Goal: Task Accomplishment & Management: Complete application form

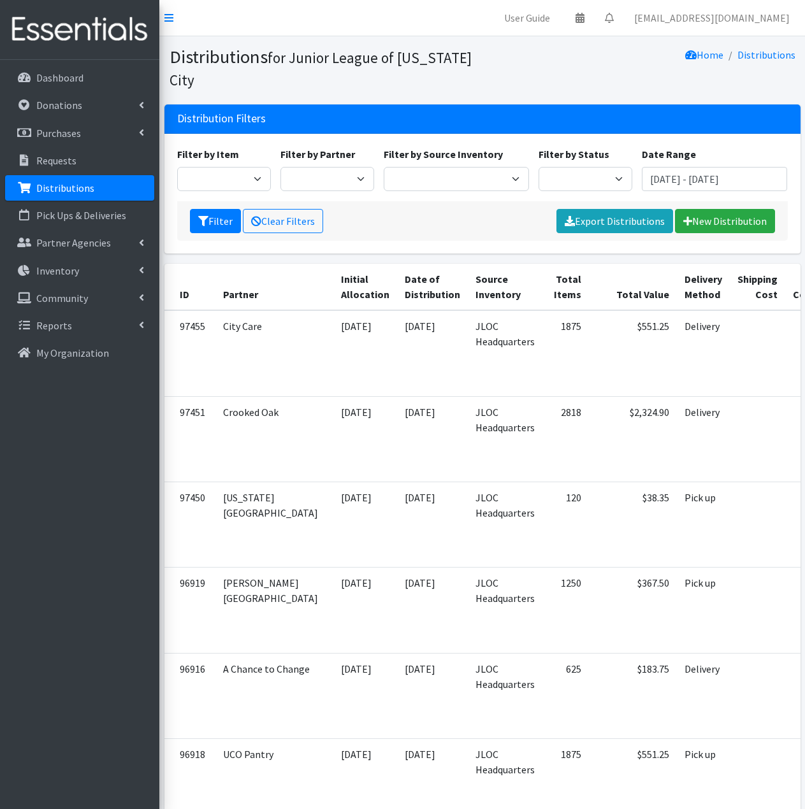
click at [69, 187] on p "Distributions" at bounding box center [65, 188] width 58 height 13
type input "[DATE] - [DATE]"
click at [75, 211] on p "Pick Ups & Deliveries" at bounding box center [81, 215] width 90 height 13
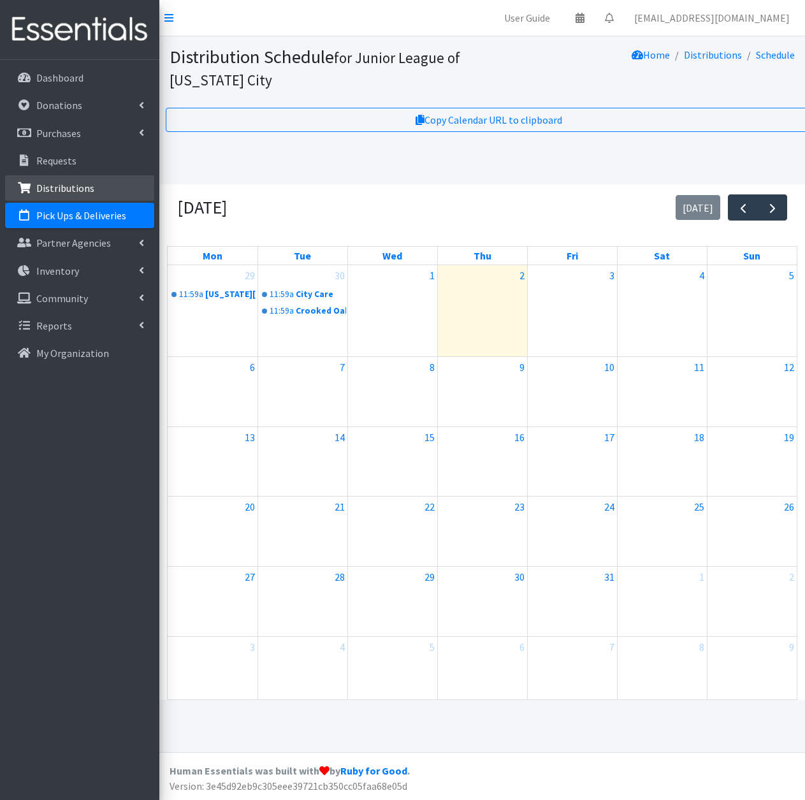
click at [92, 188] on link "Distributions" at bounding box center [79, 187] width 149 height 25
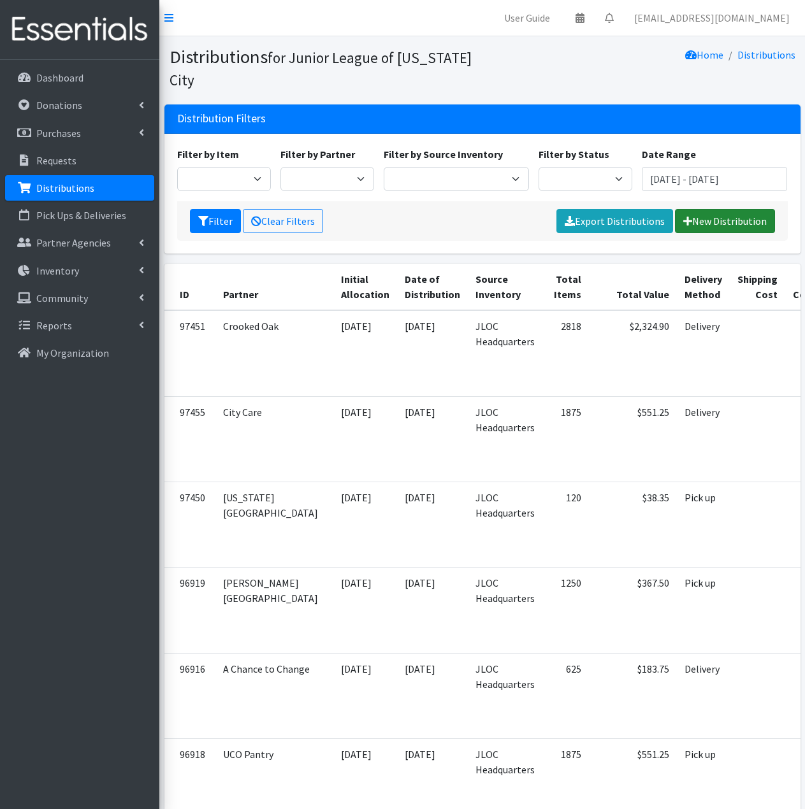
click at [711, 224] on link "New Distribution" at bounding box center [725, 221] width 100 height 24
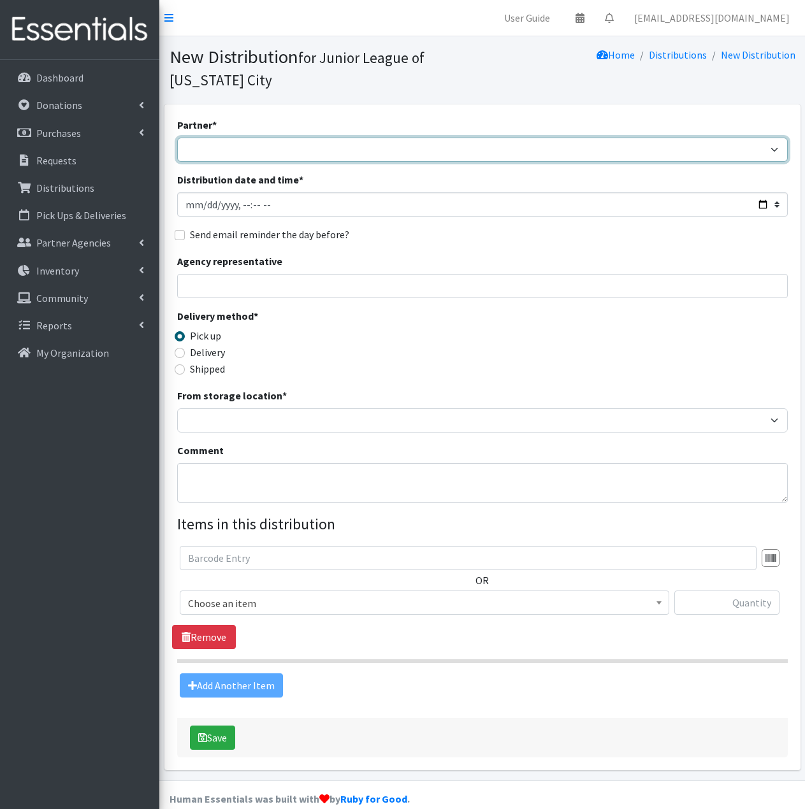
click at [392, 150] on select "A Chance to Change Bethany Public Schools Bethany YMCA Boys & Girls Club CAIR O…" at bounding box center [482, 150] width 611 height 24
select select "1475"
click at [177, 138] on select "A Chance to Change Bethany Public Schools Bethany YMCA Boys & Girls Club CAIR O…" at bounding box center [482, 150] width 611 height 24
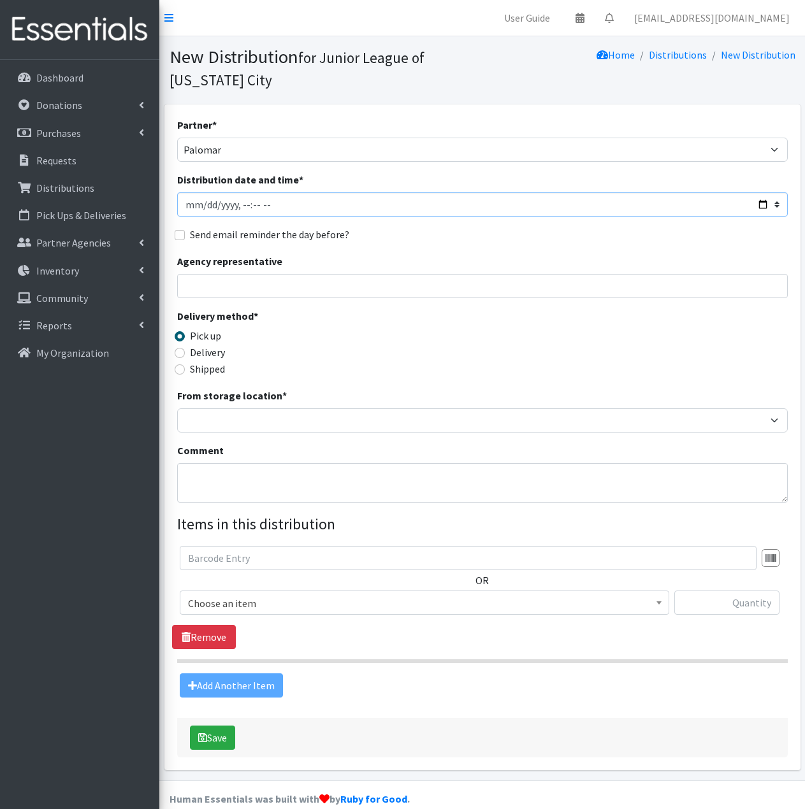
click at [206, 205] on input "Distribution date and time *" at bounding box center [482, 204] width 611 height 24
type input "2025-10-01T11:59"
click at [197, 356] on label "Delivery" at bounding box center [207, 352] width 35 height 15
click at [185, 356] on input "Delivery" at bounding box center [180, 353] width 10 height 10
radio input "true"
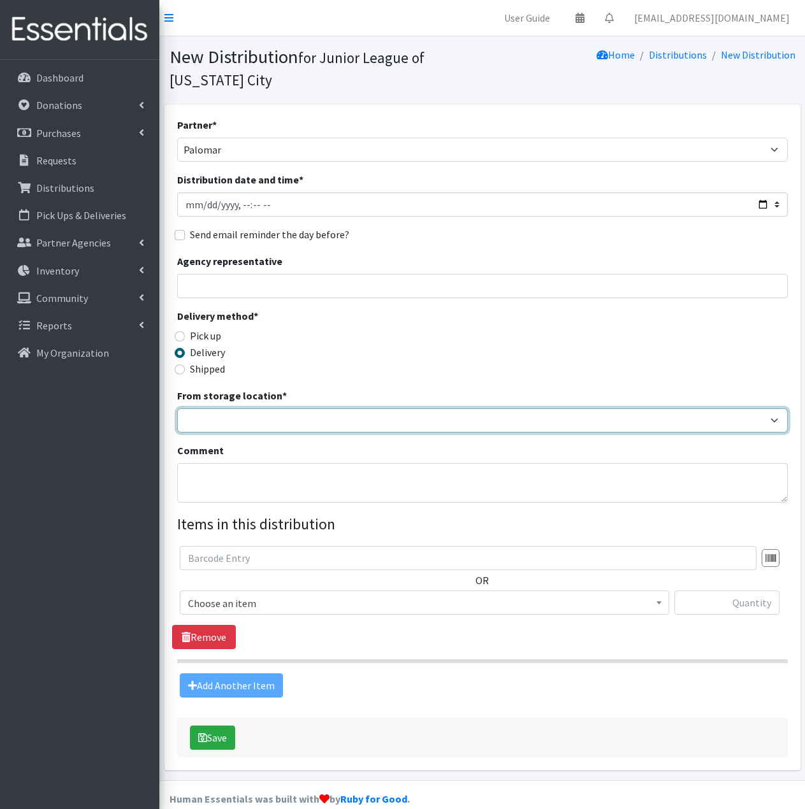
click at [198, 415] on select "JLOC Headquarters Storage Unit" at bounding box center [482, 421] width 611 height 24
select select "47"
click at [177, 409] on select "JLOC Headquarters Storage Unit" at bounding box center [482, 421] width 611 height 24
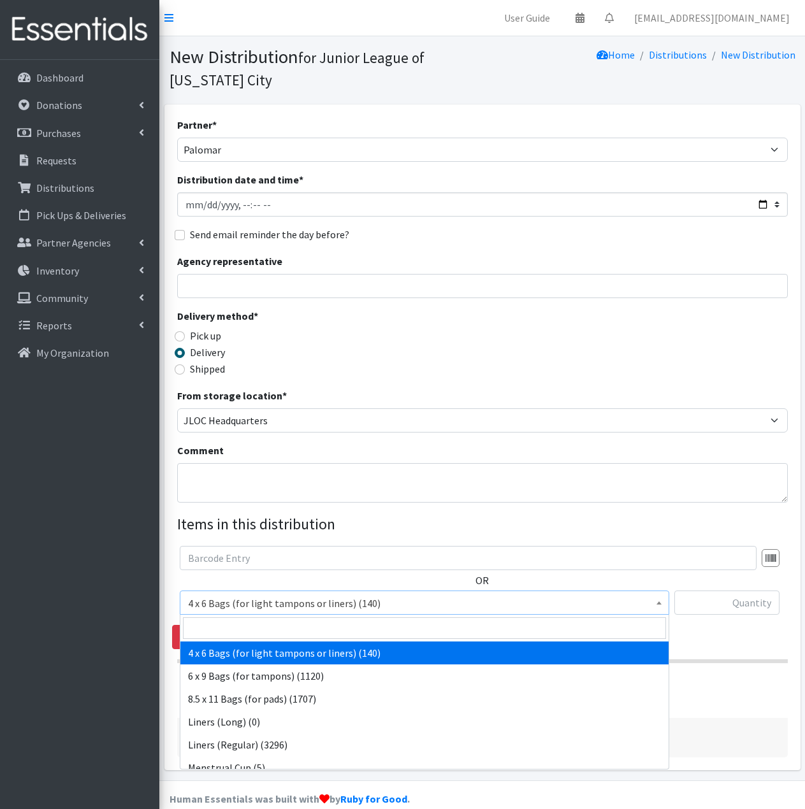
click at [323, 607] on span "4 x 6 Bags (for light tampons or liners) (140)" at bounding box center [424, 604] width 473 height 18
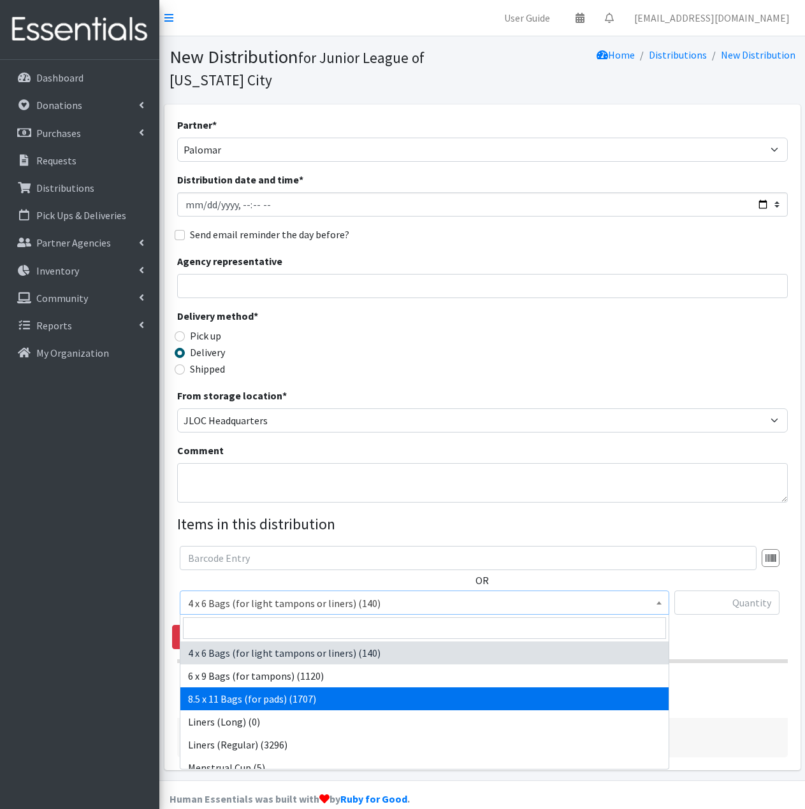
select select "7616"
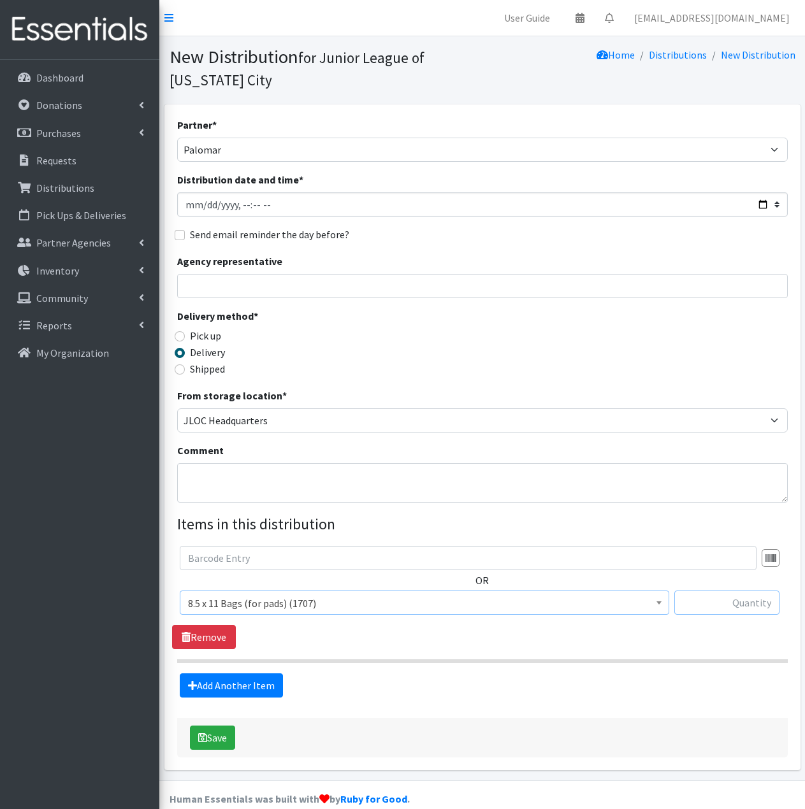
click at [716, 606] on input "text" at bounding box center [726, 603] width 105 height 24
type input "30"
click at [235, 687] on link "Add Another Item" at bounding box center [231, 686] width 103 height 24
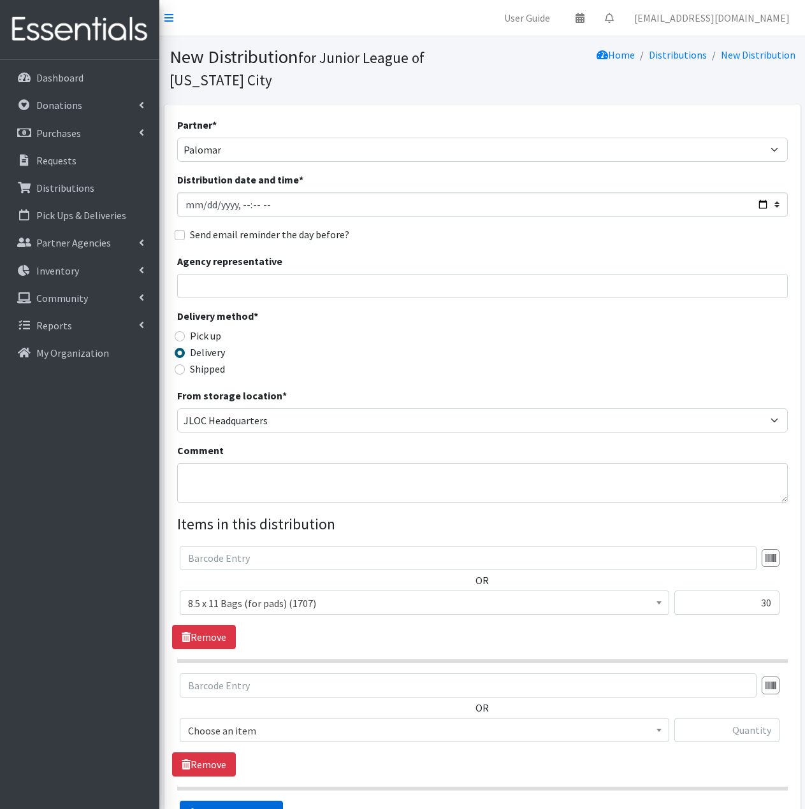
scroll to position [147, 0]
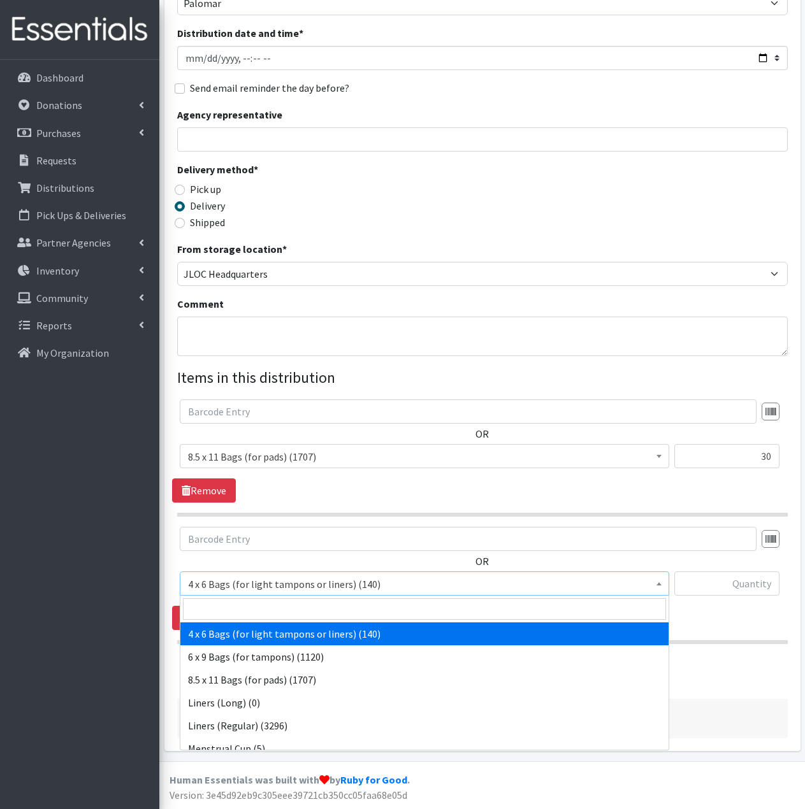
click at [395, 591] on span "4 x 6 Bags (for light tampons or liners) (140)" at bounding box center [424, 585] width 473 height 18
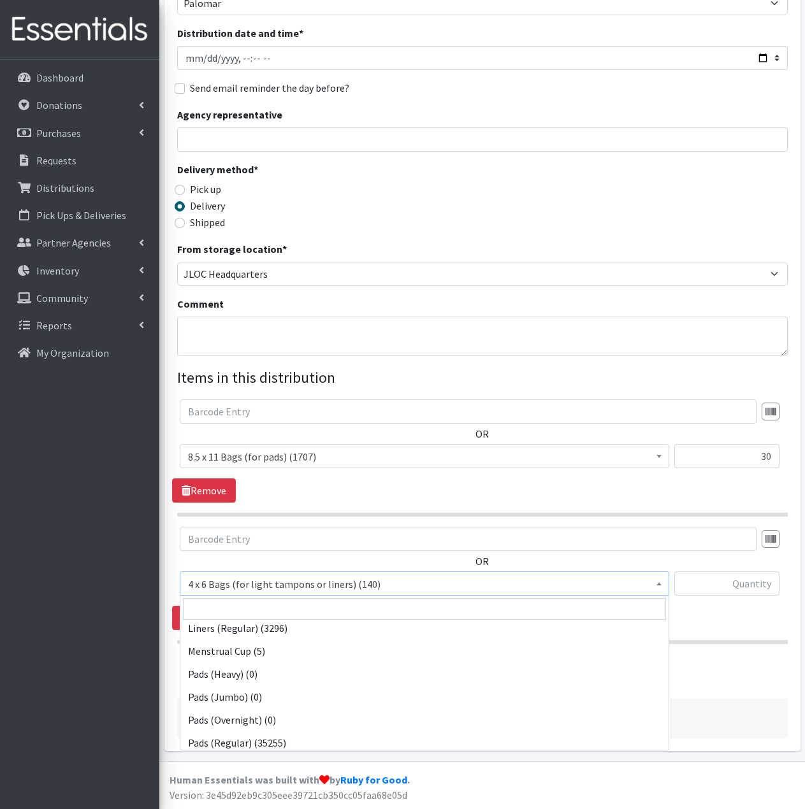
scroll to position [127, 0]
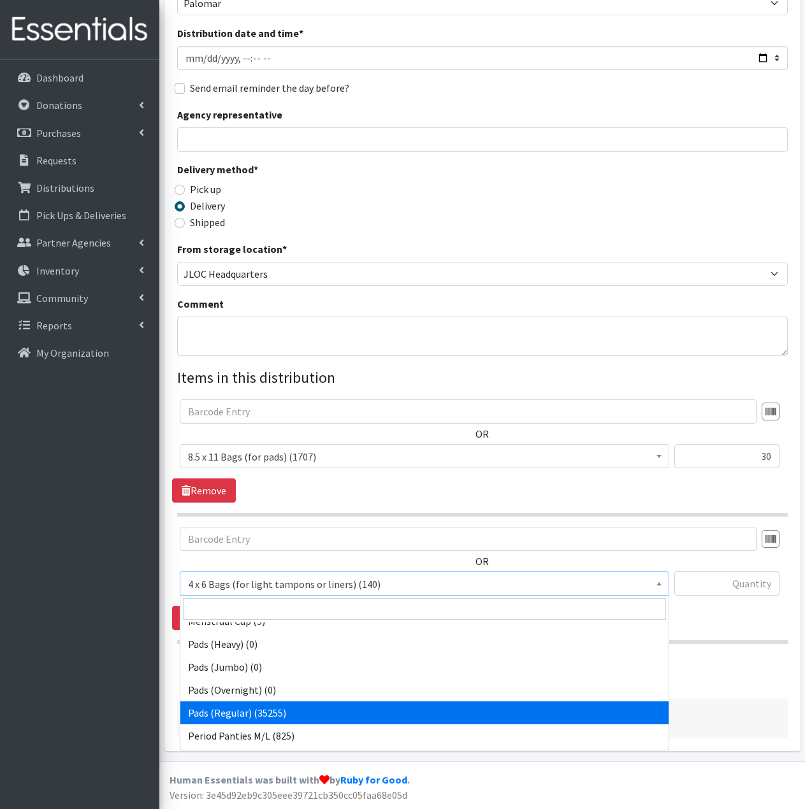
select select "2104"
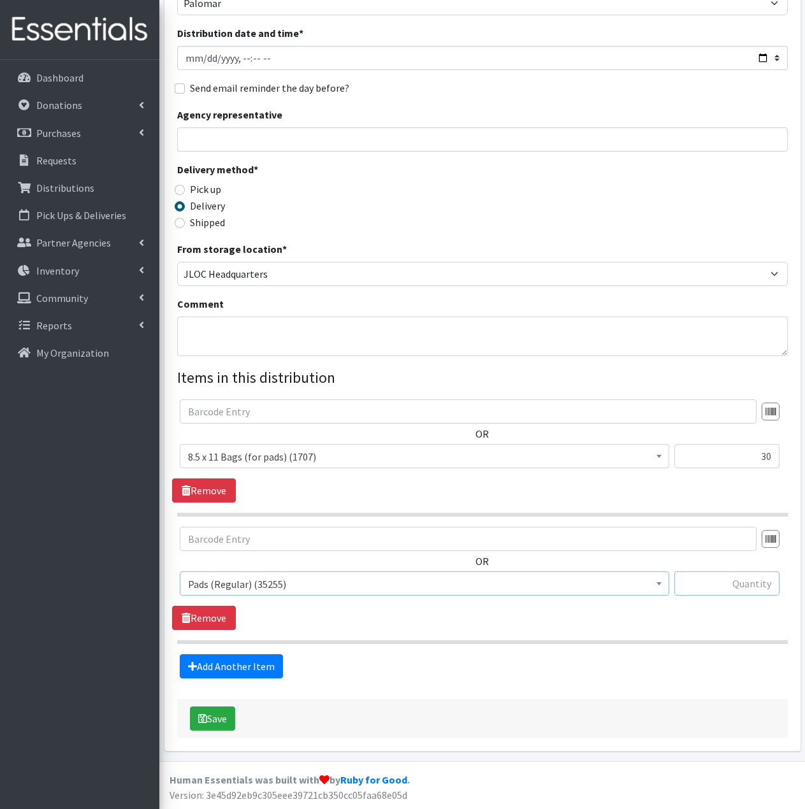
click at [754, 589] on input "text" at bounding box center [726, 584] width 105 height 24
type input "300"
click at [257, 671] on link "Add Another Item" at bounding box center [231, 667] width 103 height 24
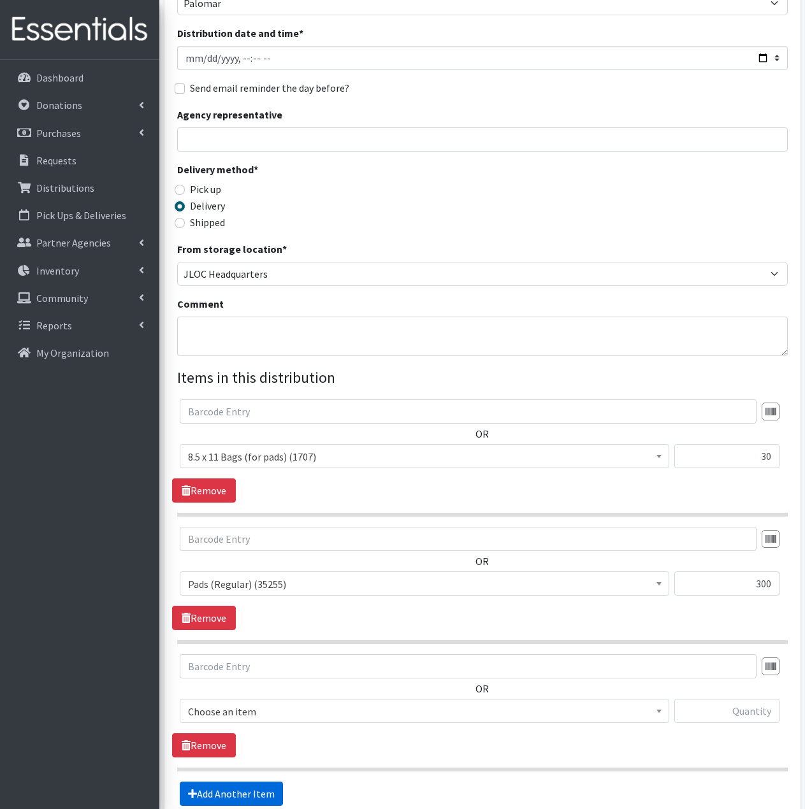
scroll to position [274, 0]
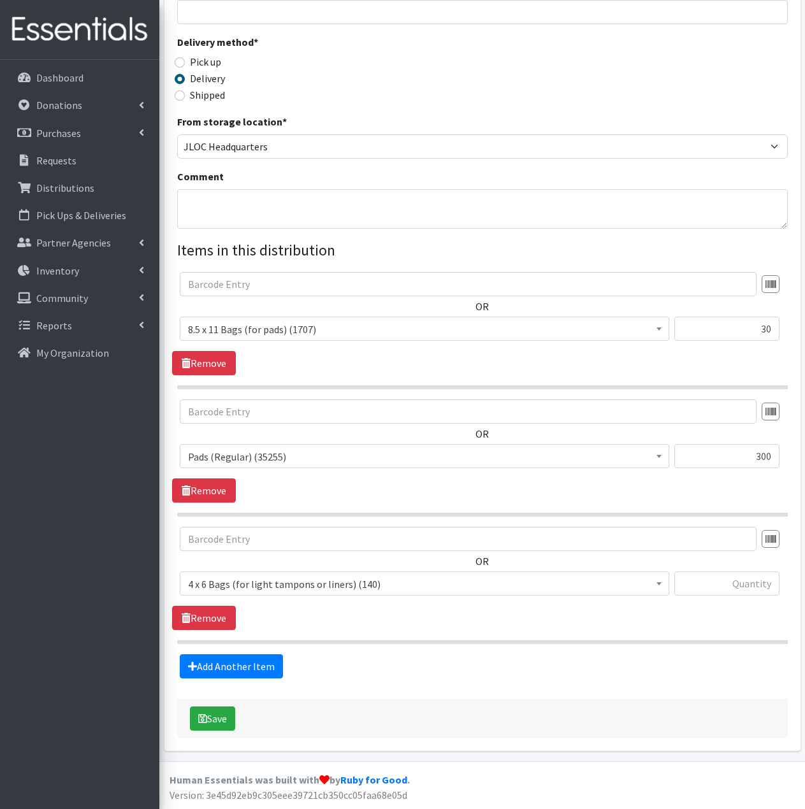
click at [327, 591] on span "4 x 6 Bags (for light tampons or liners) (140)" at bounding box center [424, 585] width 473 height 18
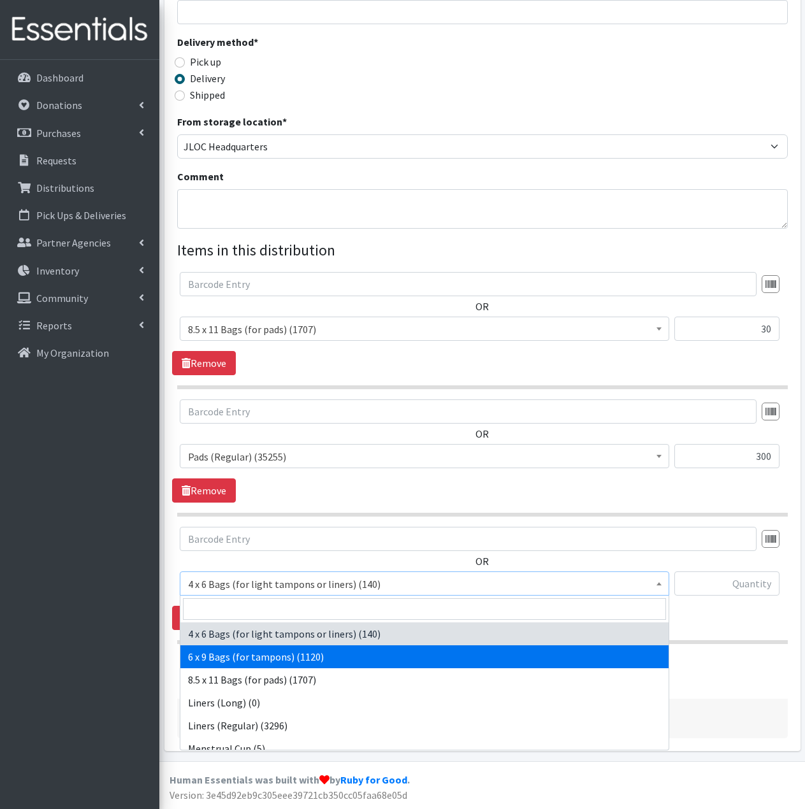
select select "7617"
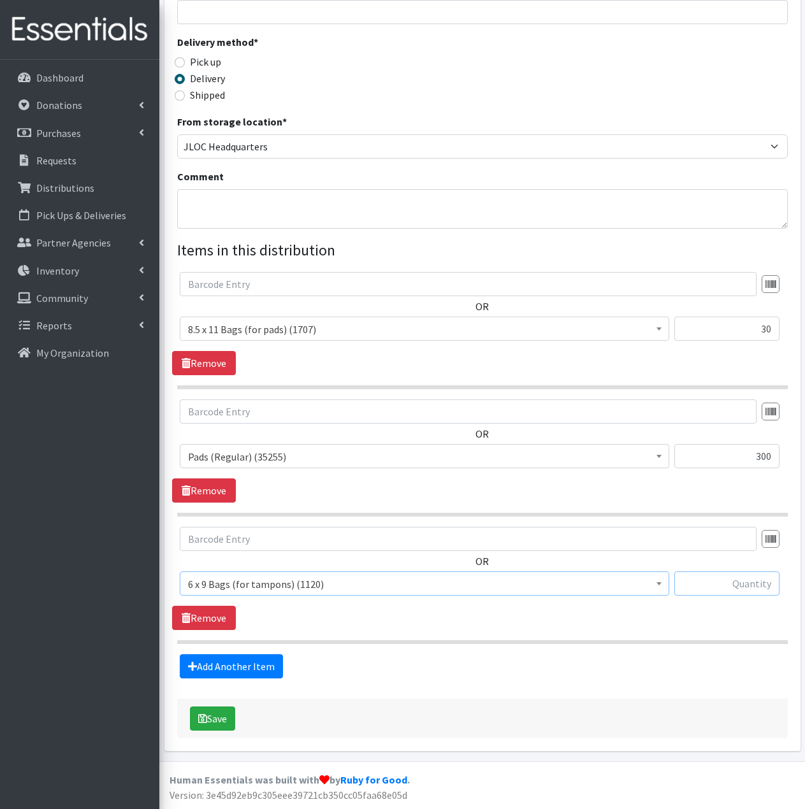
click at [758, 586] on input "text" at bounding box center [726, 584] width 105 height 24
type input "30"
click at [249, 676] on link "Add Another Item" at bounding box center [231, 667] width 103 height 24
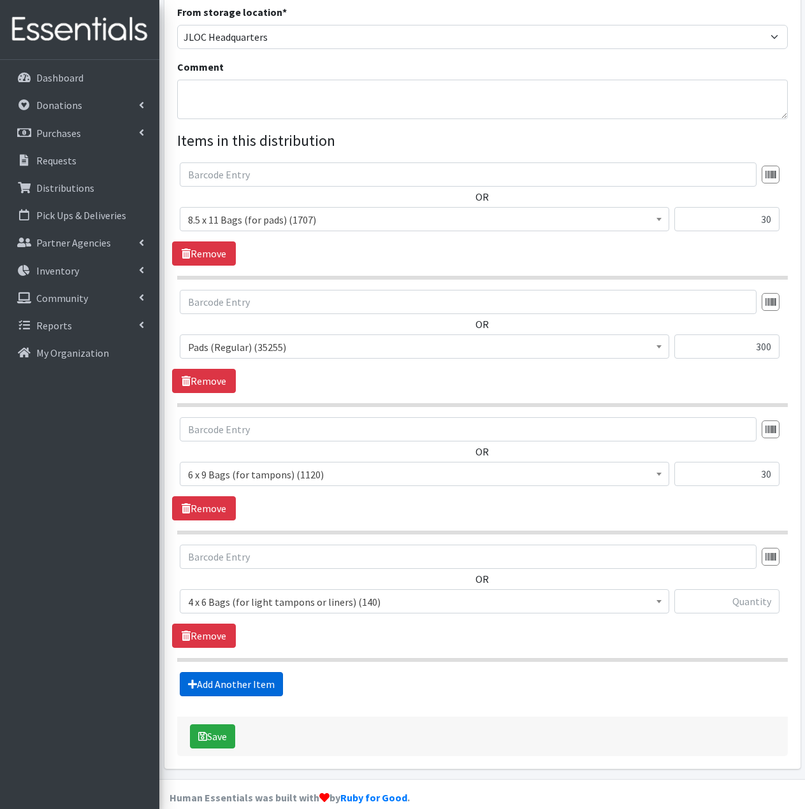
scroll to position [402, 0]
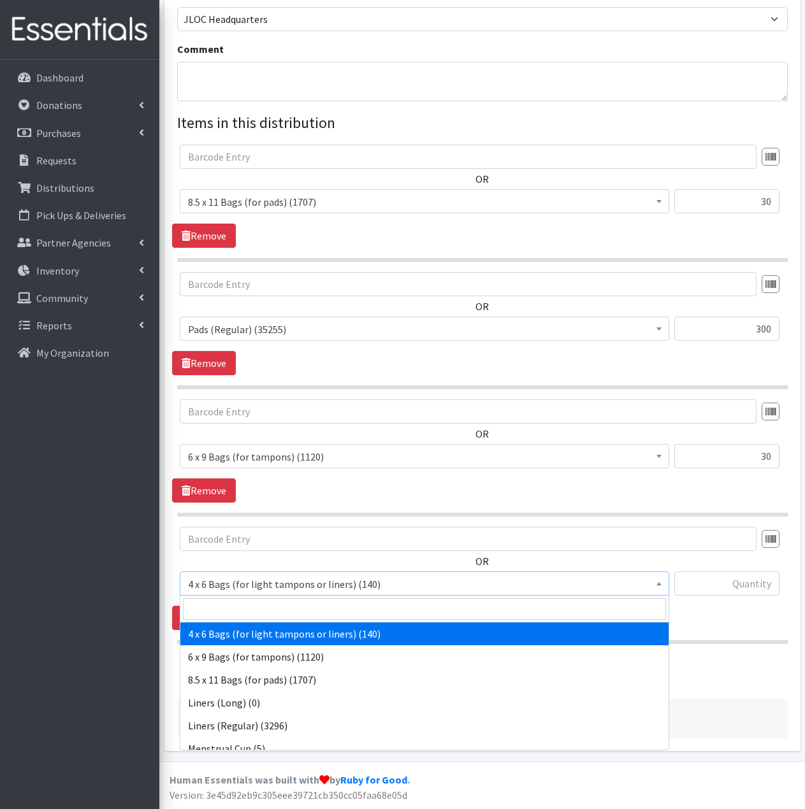
click at [369, 589] on span "4 x 6 Bags (for light tampons or liners) (140)" at bounding box center [424, 585] width 473 height 18
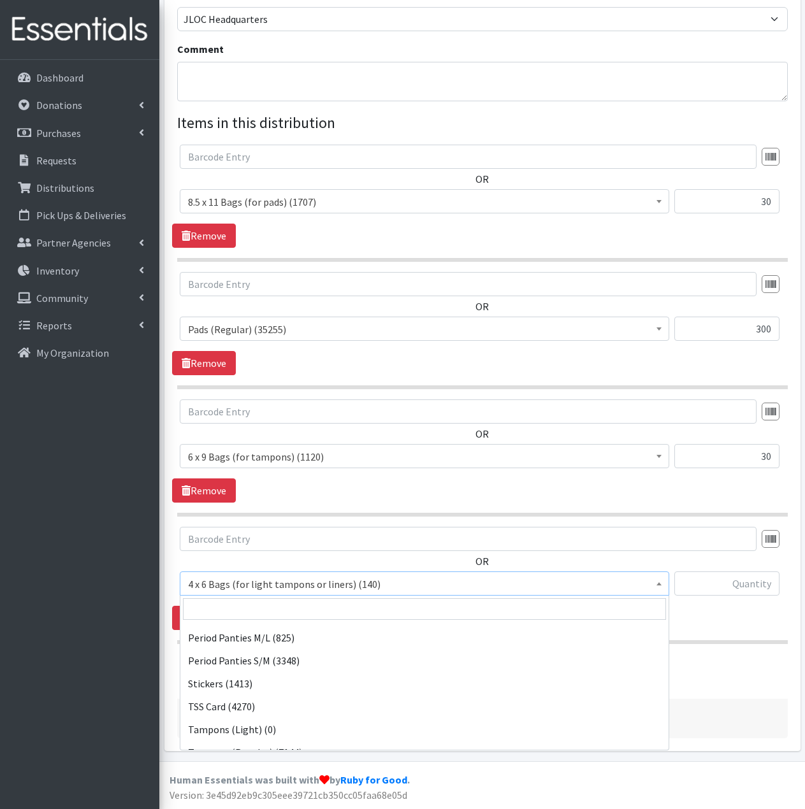
scroll to position [255, 0]
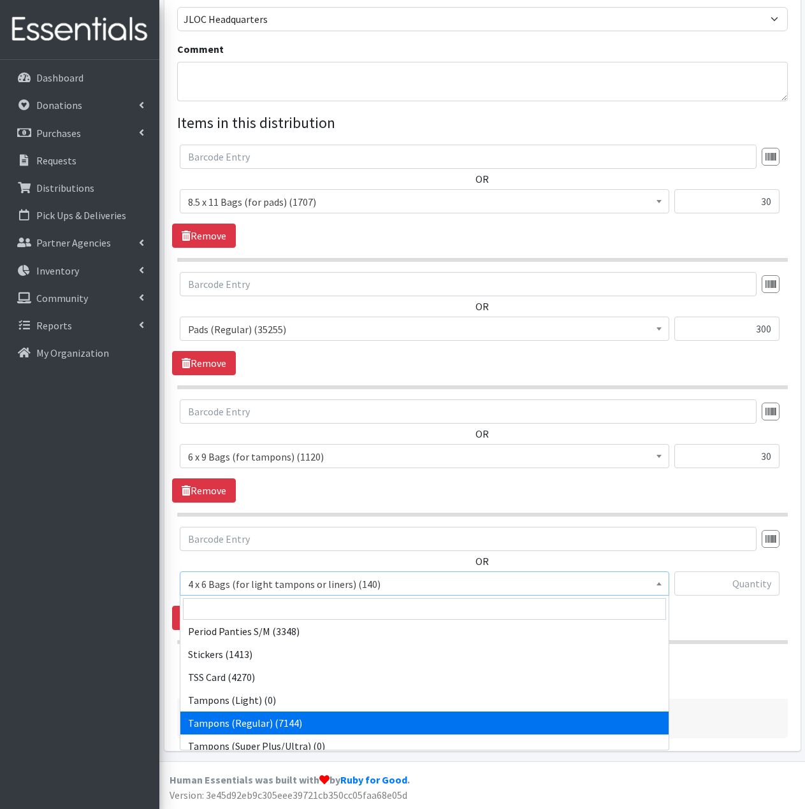
select select "2101"
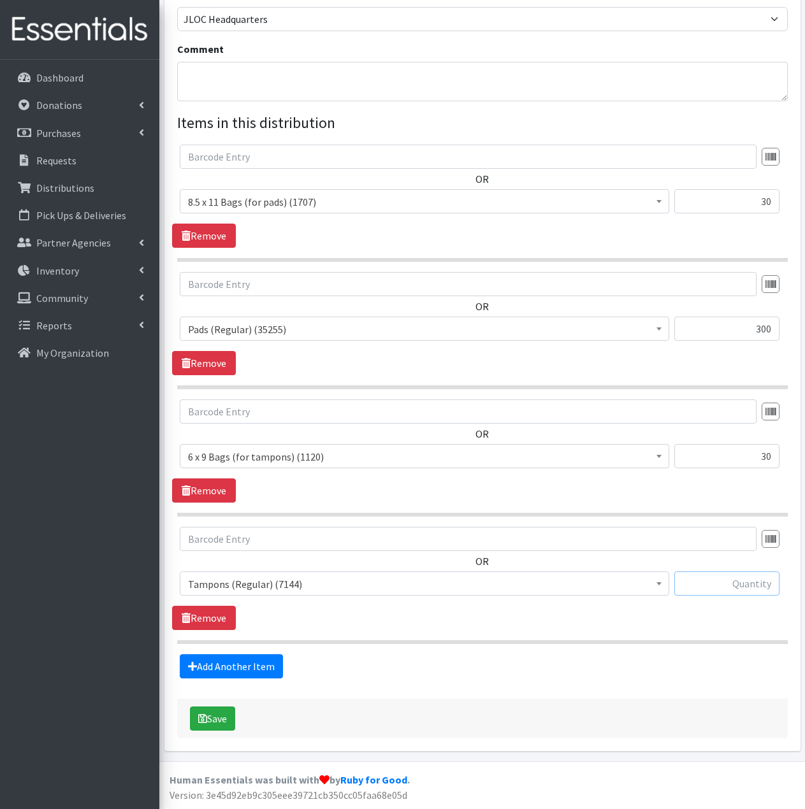
click at [713, 585] on input "text" at bounding box center [726, 584] width 105 height 24
type input "300"
click at [247, 665] on link "Add Another Item" at bounding box center [231, 667] width 103 height 24
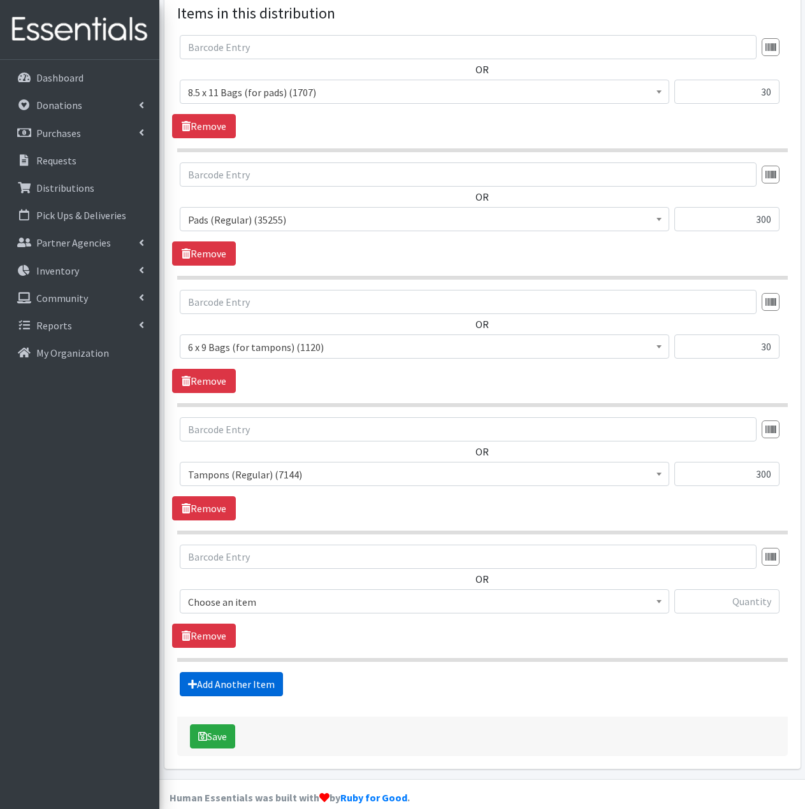
scroll to position [529, 0]
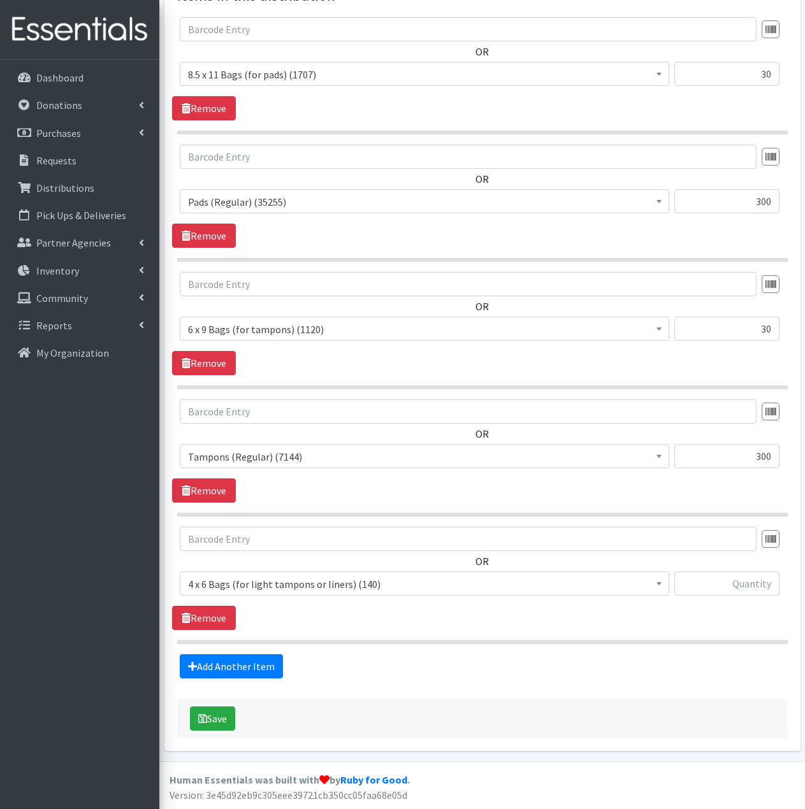
click at [315, 588] on span "4 x 6 Bags (for light tampons or liners) (140)" at bounding box center [424, 585] width 473 height 18
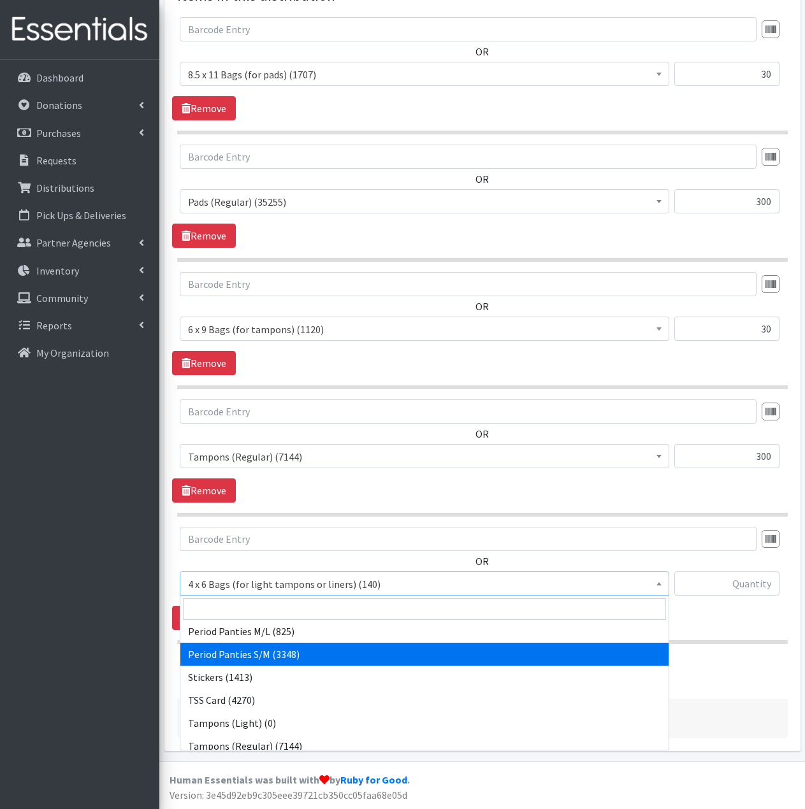
scroll to position [255, 0]
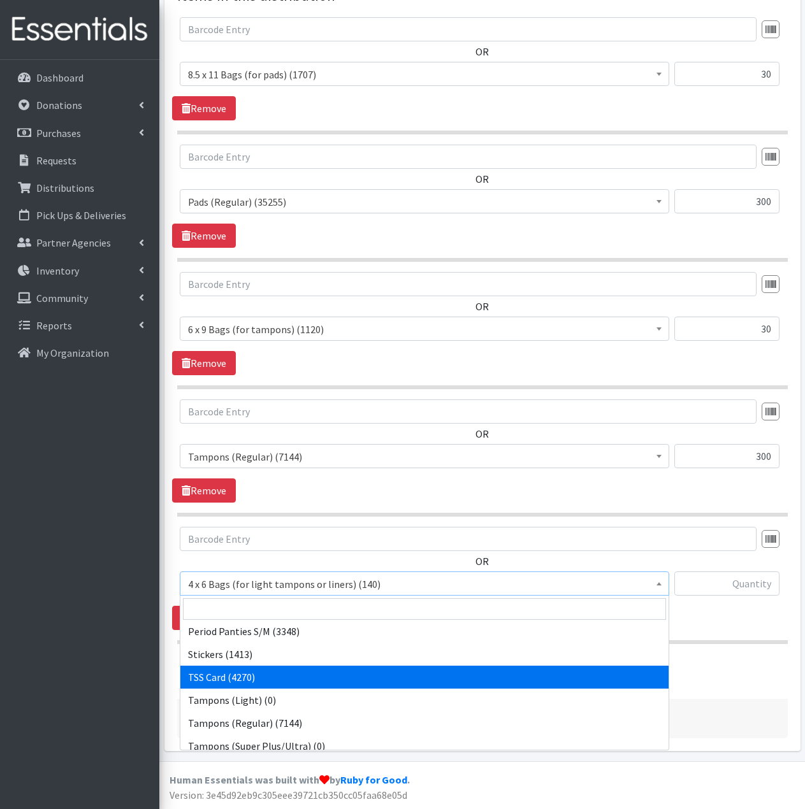
select select "15565"
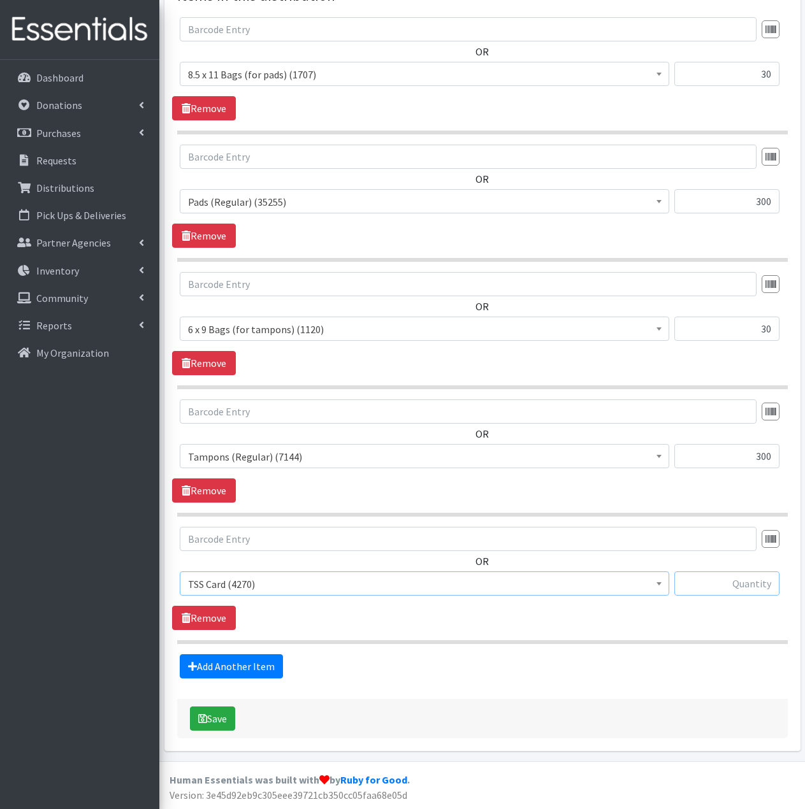
click at [759, 591] on input "text" at bounding box center [726, 584] width 105 height 24
type input "30"
click at [278, 658] on link "Add Another Item" at bounding box center [231, 667] width 103 height 24
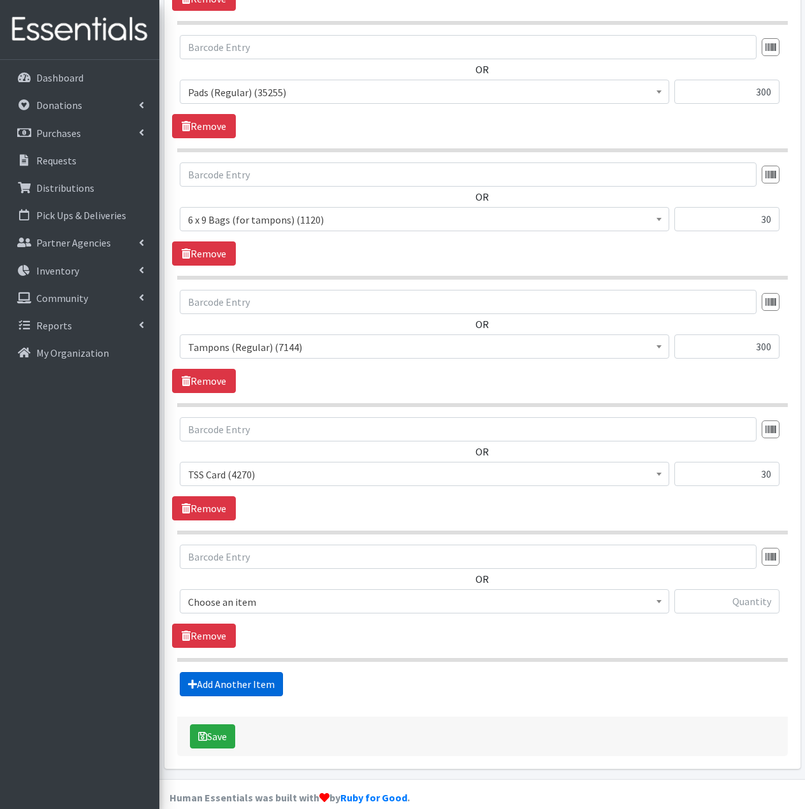
scroll to position [656, 0]
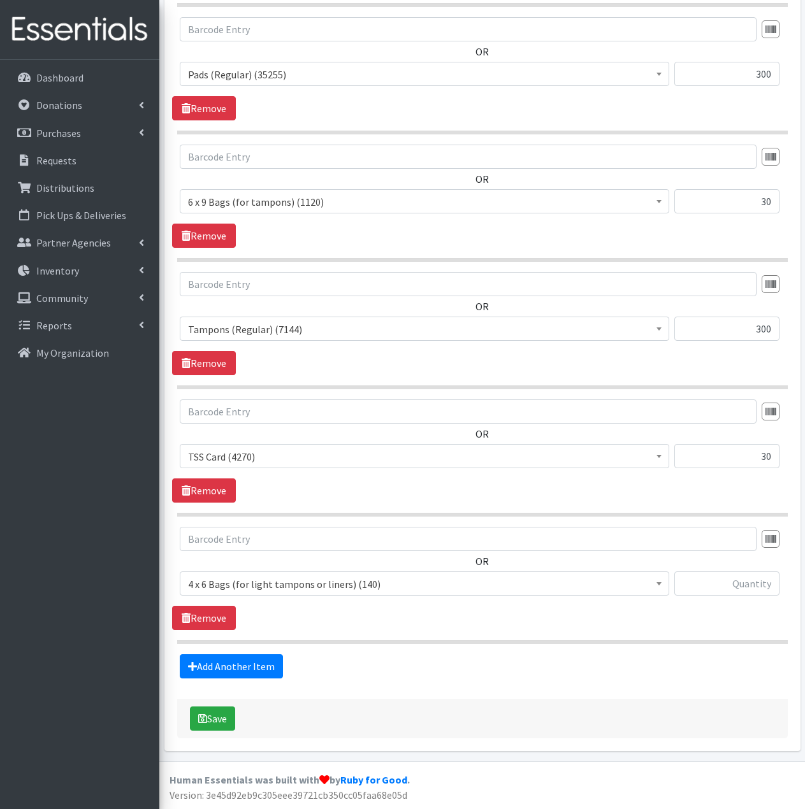
click at [368, 581] on span "4 x 6 Bags (for light tampons or liners) (140)" at bounding box center [424, 585] width 473 height 18
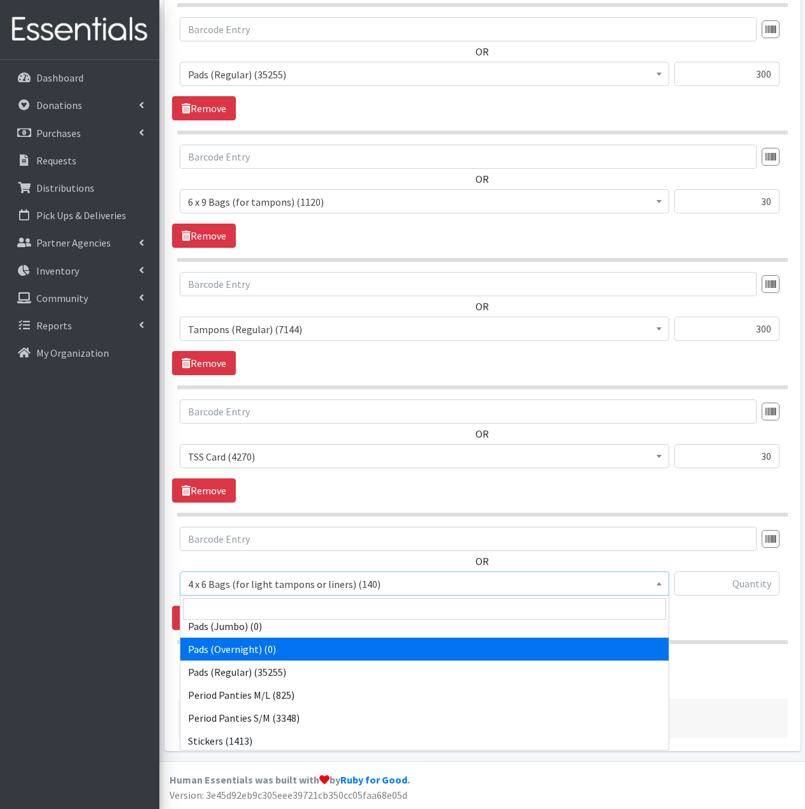
scroll to position [191, 0]
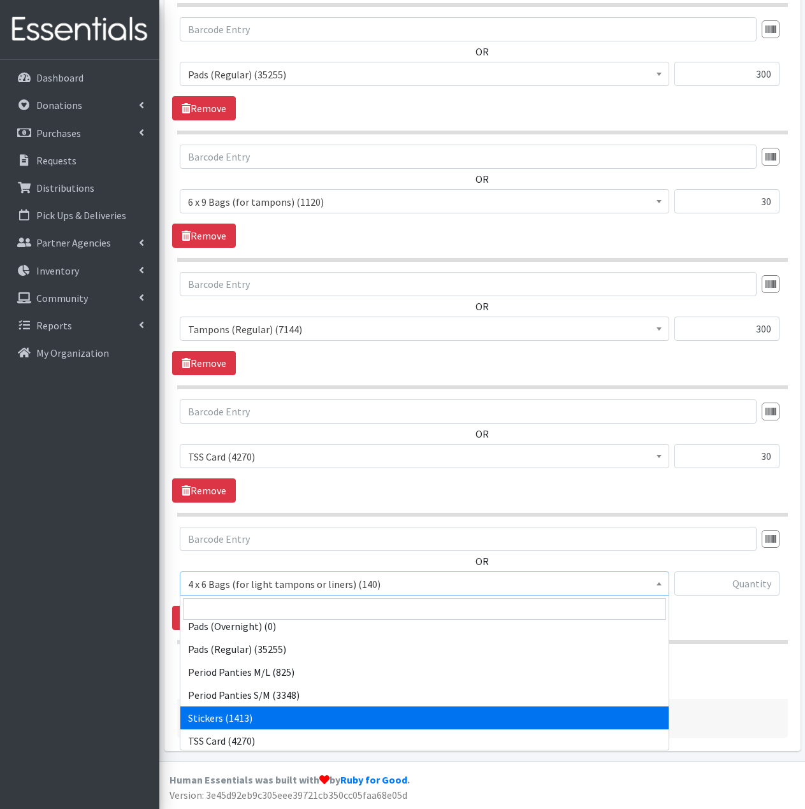
select select "13100"
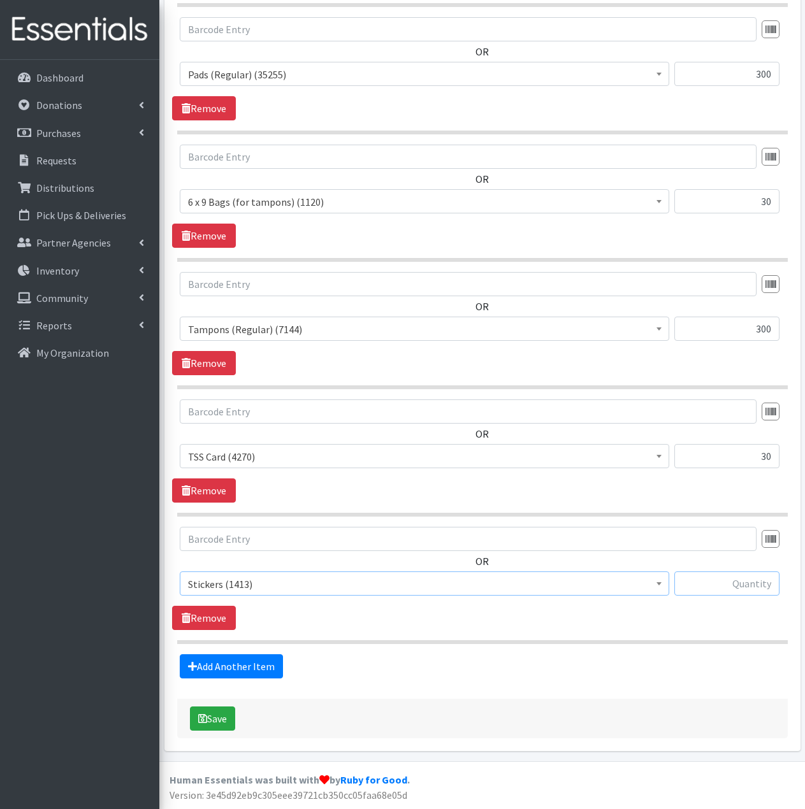
click at [737, 588] on input "text" at bounding box center [726, 584] width 105 height 24
type input "60"
click at [228, 720] on button "Save" at bounding box center [212, 719] width 45 height 24
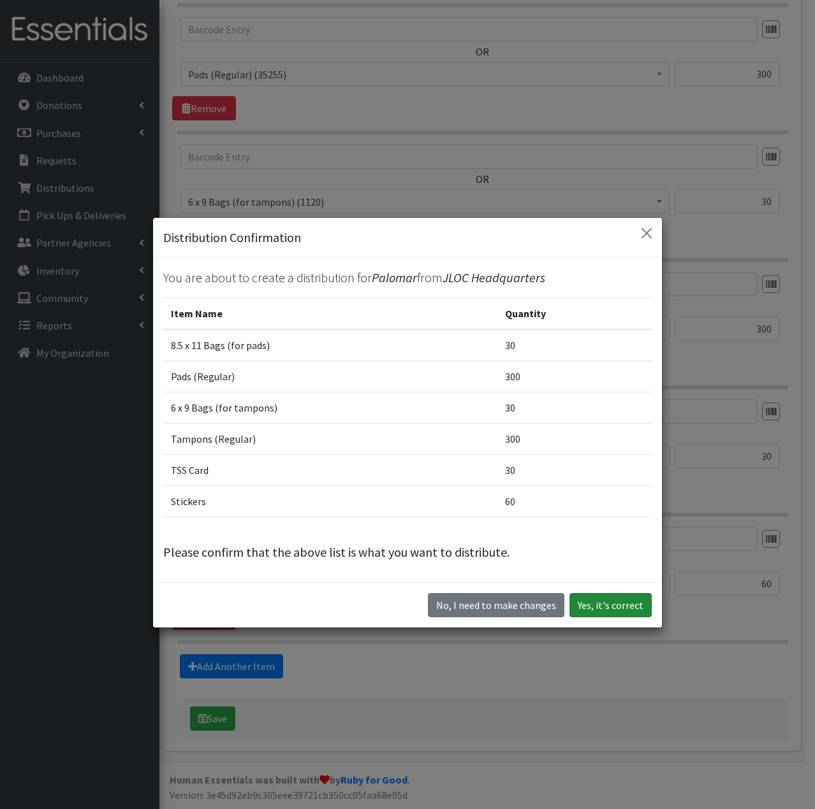
click at [603, 604] on button "Yes, it's correct" at bounding box center [610, 605] width 82 height 24
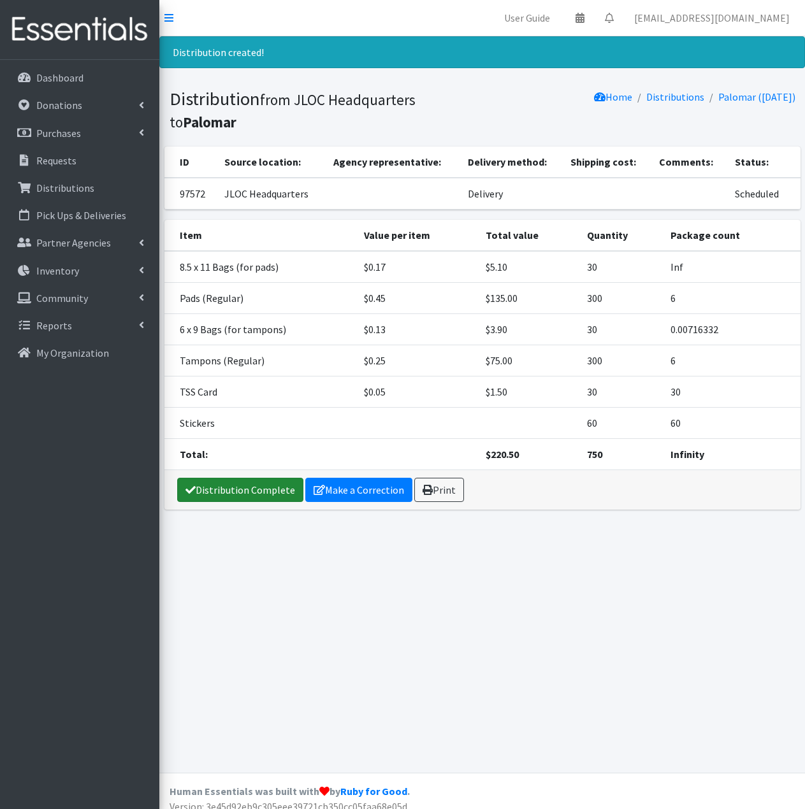
drag, startPoint x: 276, startPoint y: 494, endPoint x: 256, endPoint y: 543, distance: 52.9
click at [276, 494] on link "Distribution Complete" at bounding box center [240, 490] width 126 height 24
